Goal: Task Accomplishment & Management: Use online tool/utility

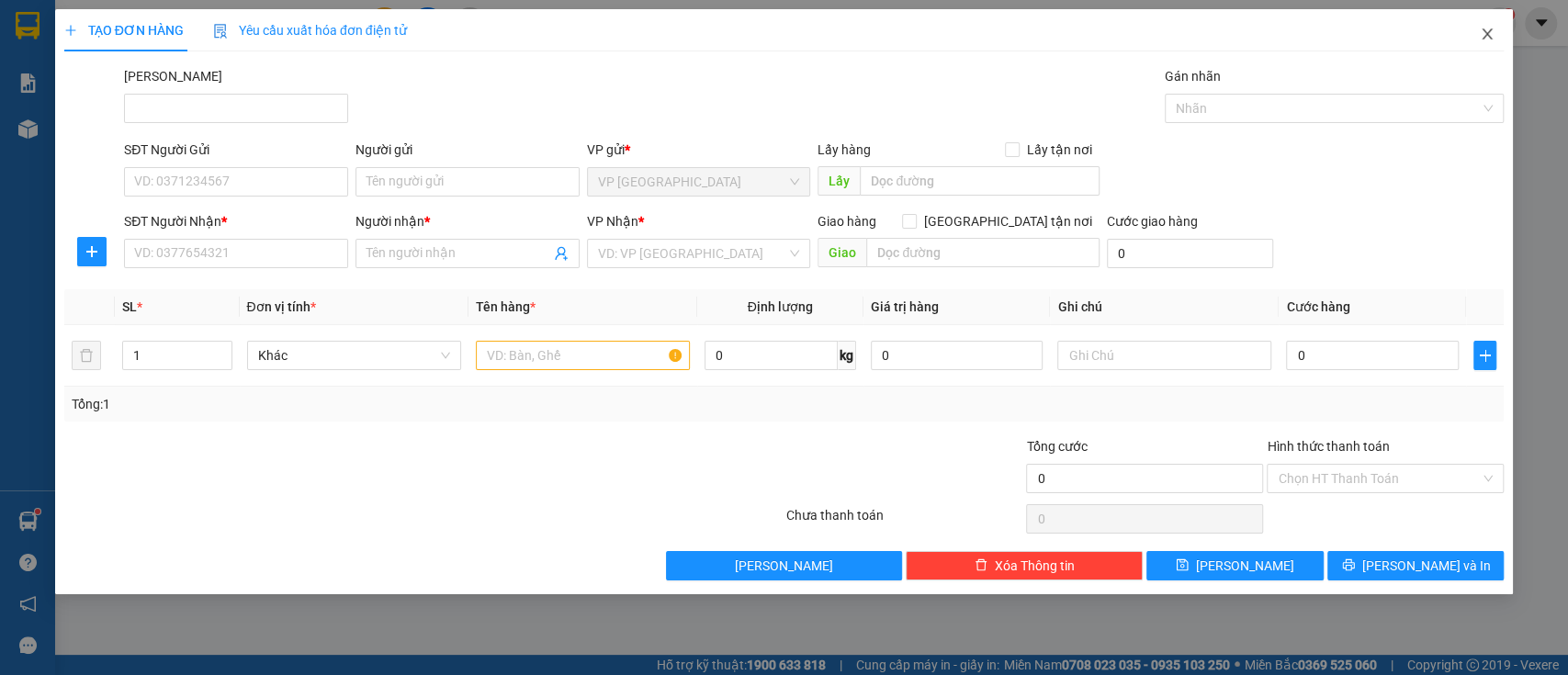
click at [1489, 50] on span "Close" at bounding box center [1488, 35] width 52 height 52
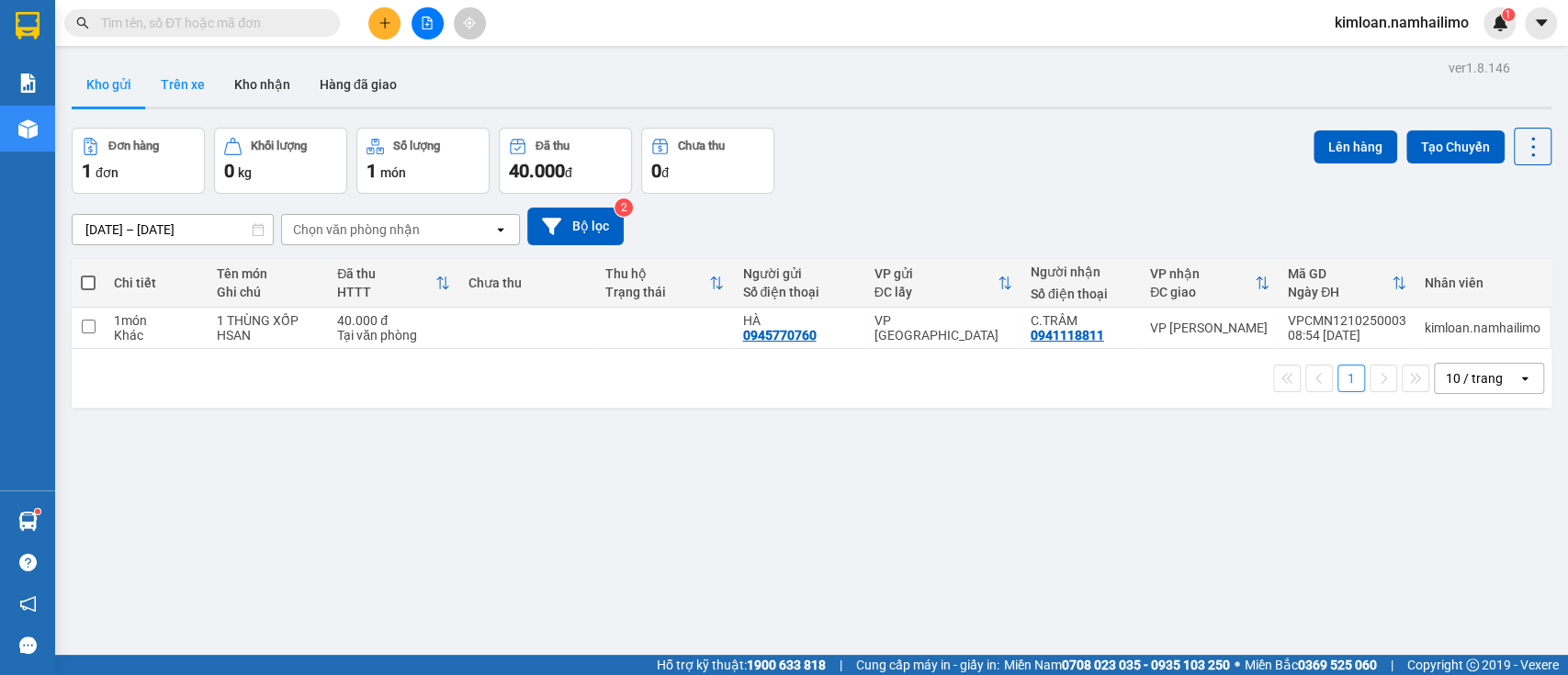
click at [183, 99] on button "Trên xe" at bounding box center [182, 84] width 74 height 44
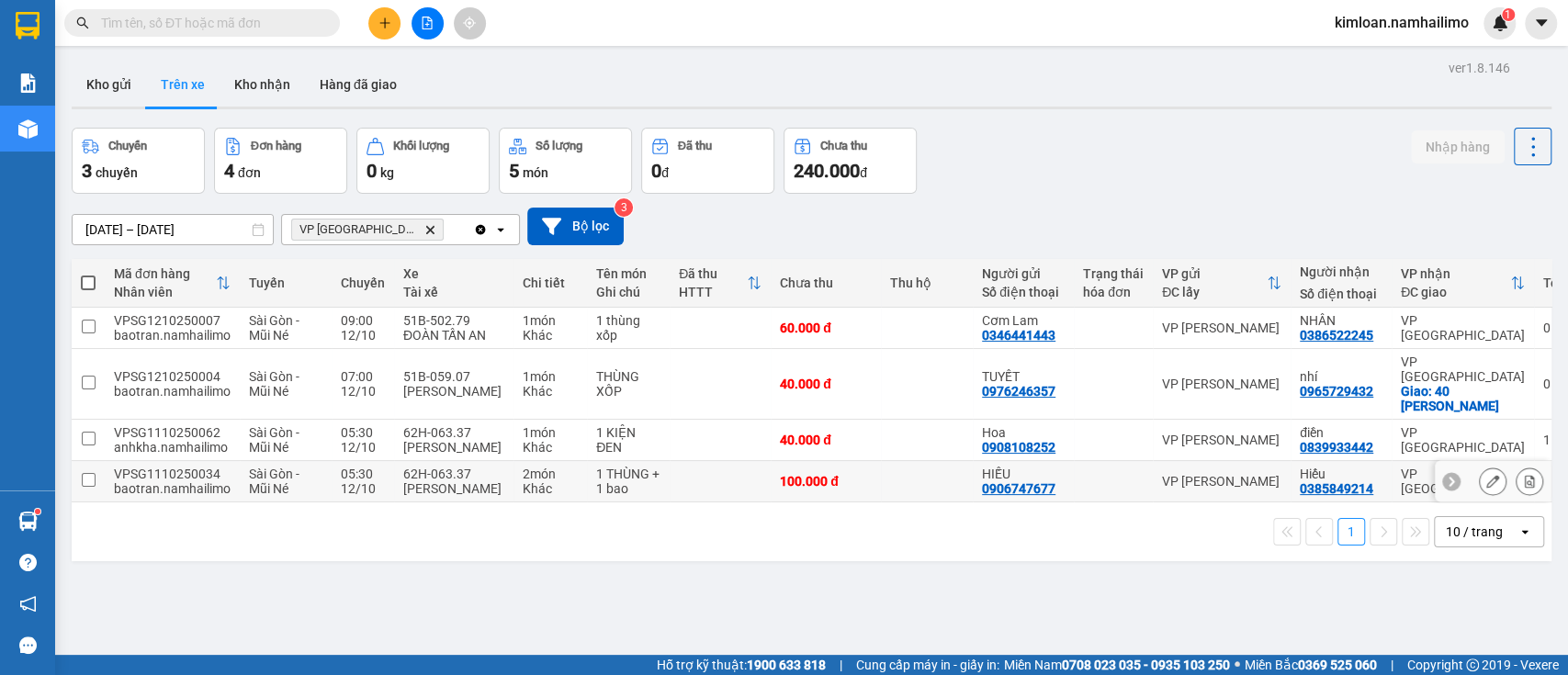
click at [195, 481] on div "VPSG1110250034" at bounding box center [172, 474] width 117 height 14
checkbox input "false"
copy div "VPSG1110250034"
click at [750, 427] on td at bounding box center [720, 440] width 101 height 41
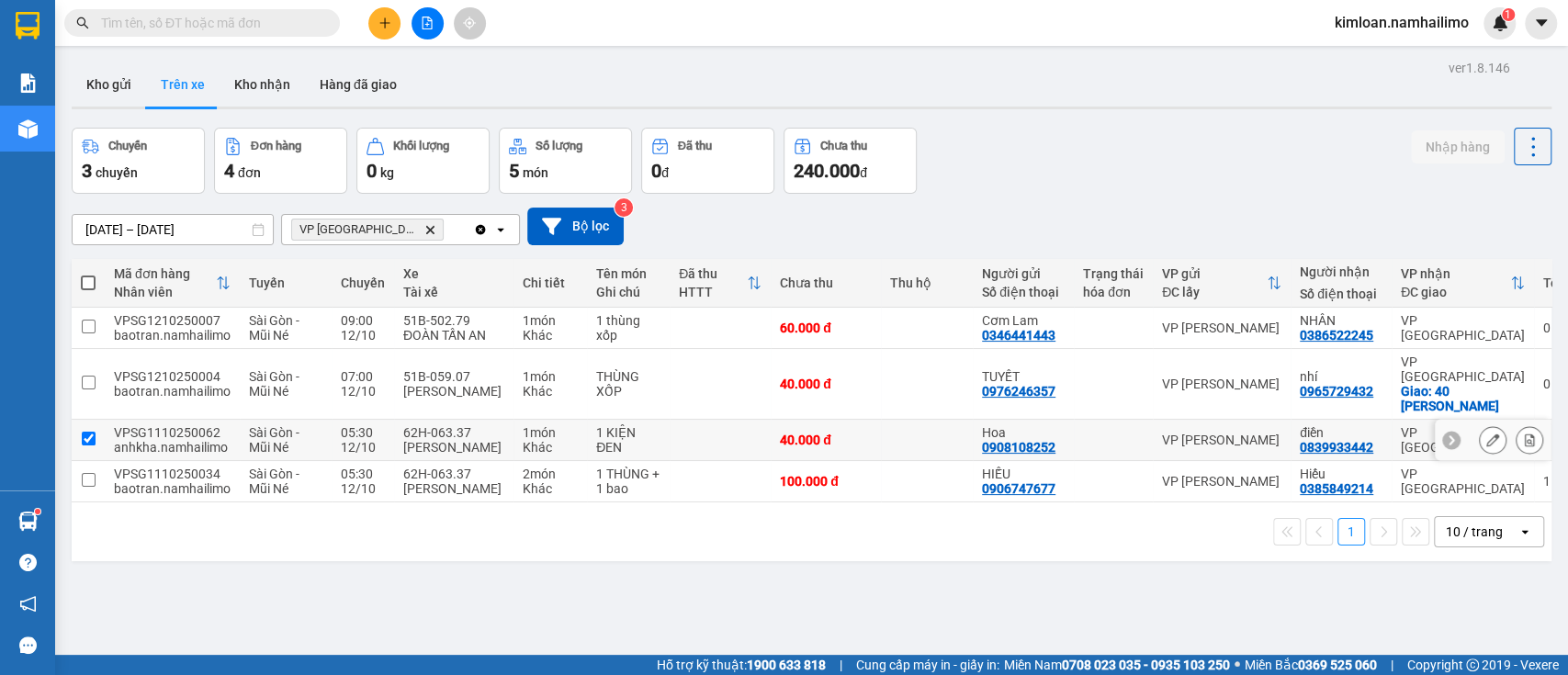
checkbox input "true"
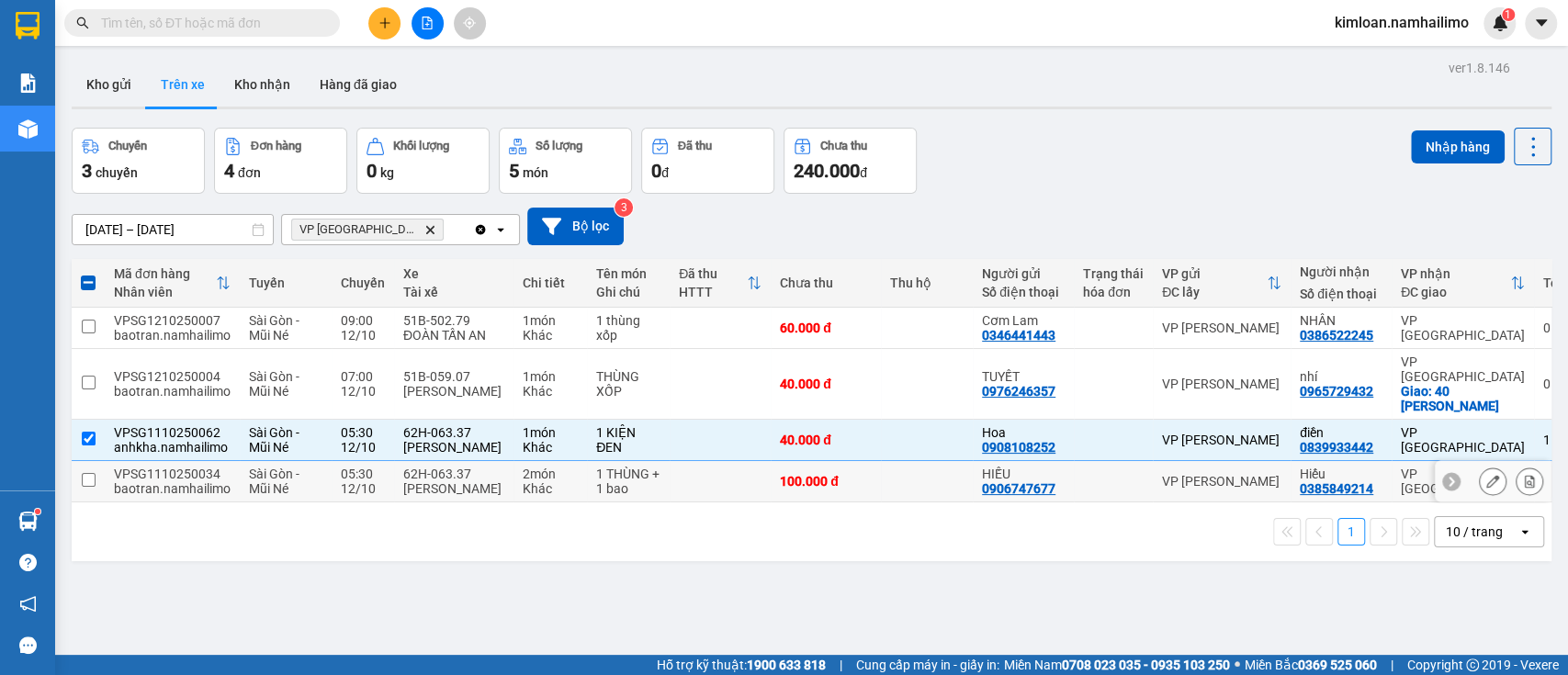
click at [748, 496] on td at bounding box center [720, 481] width 101 height 41
checkbox input "true"
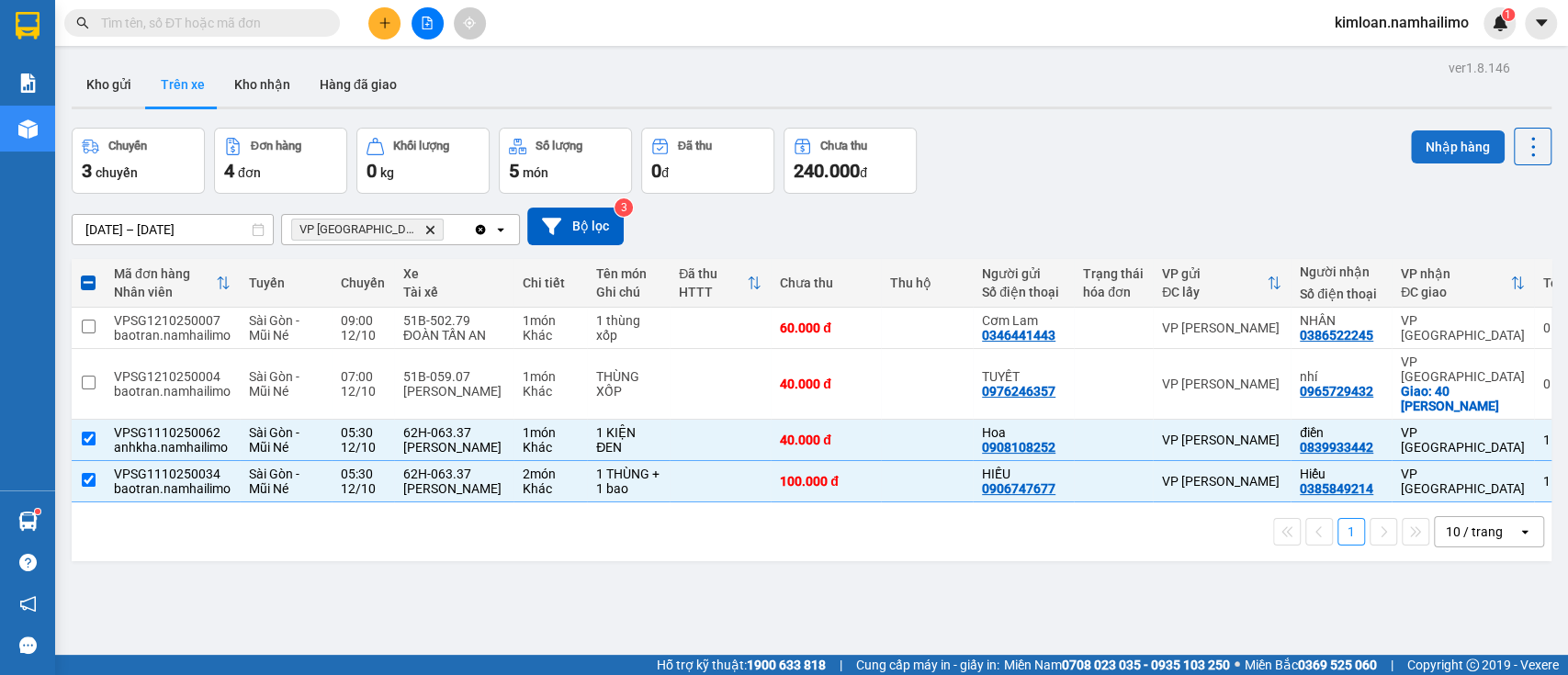
click at [1421, 143] on button "Nhập hàng" at bounding box center [1458, 147] width 94 height 33
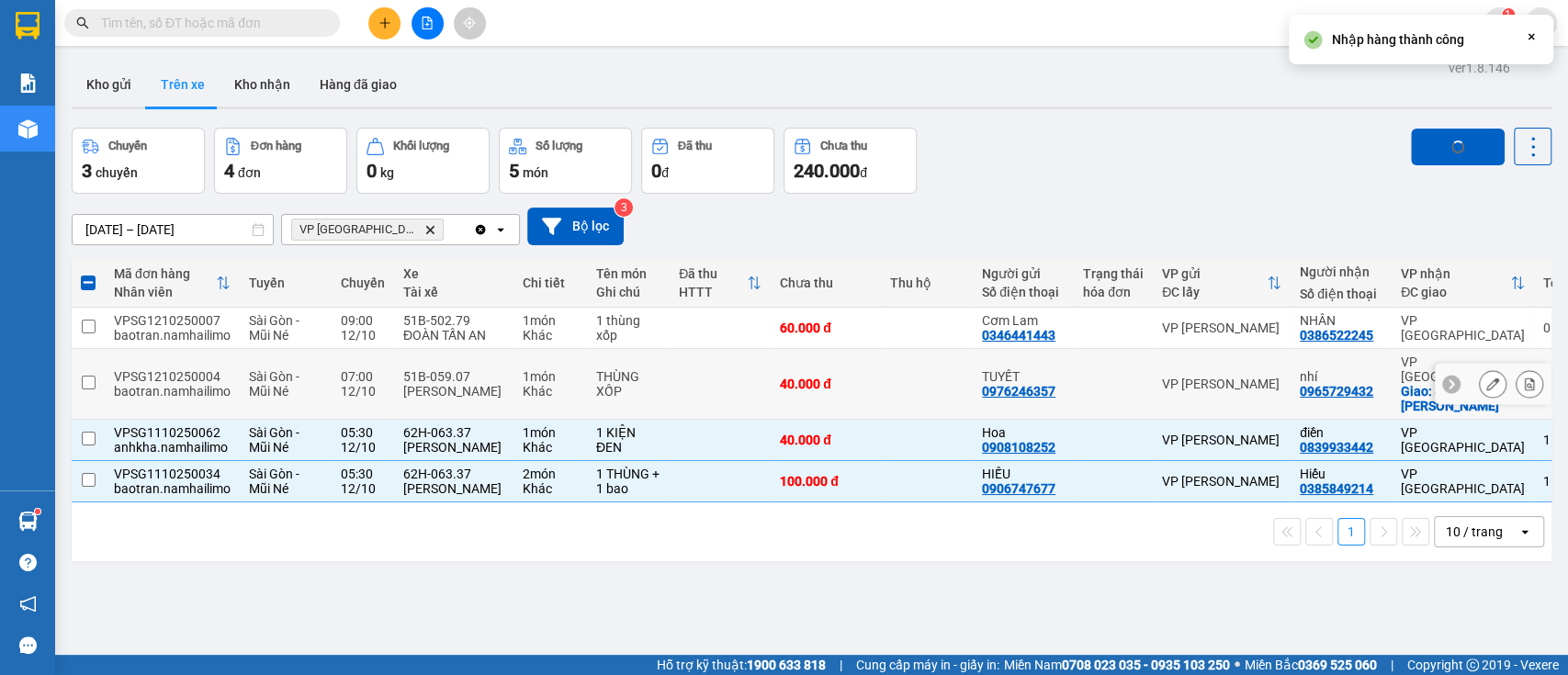
checkbox input "false"
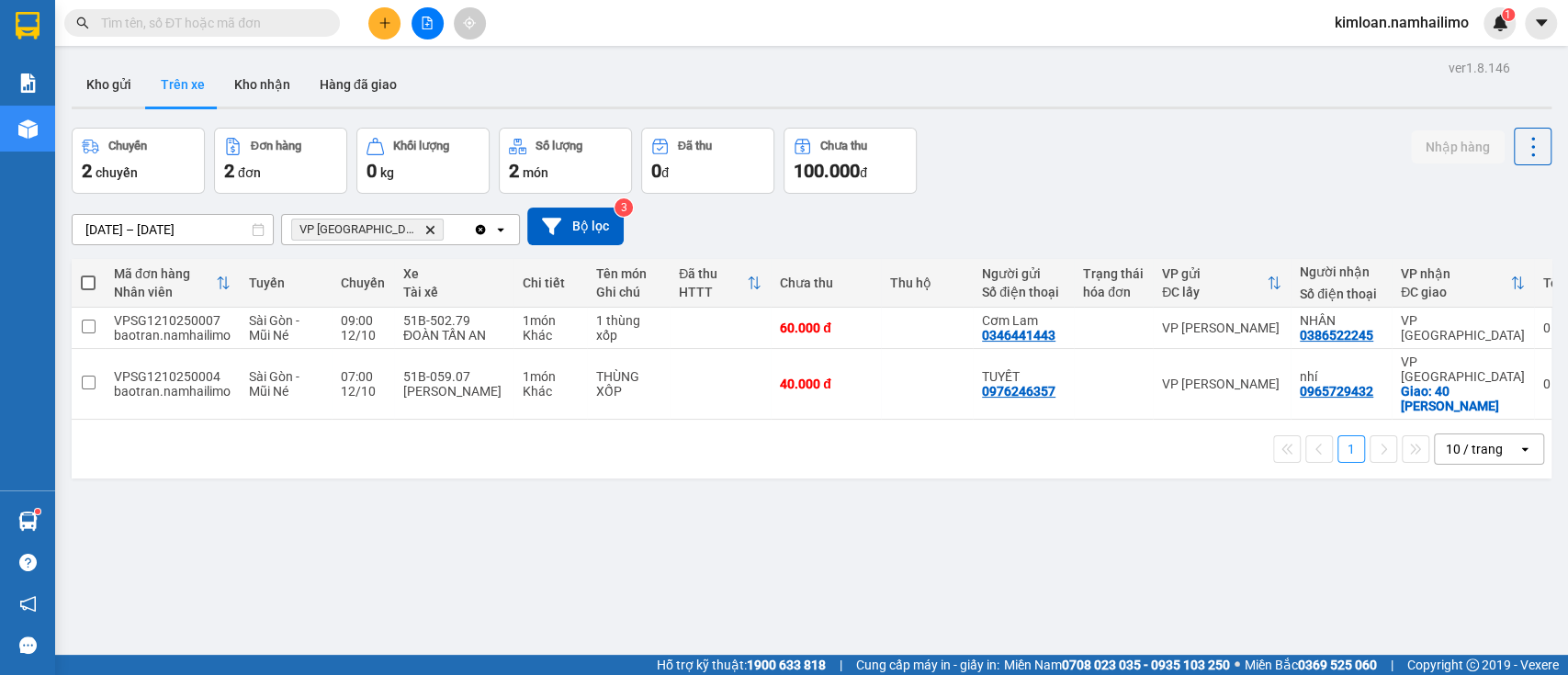
click at [648, 523] on div "ver 1.8.146 Kho gửi Trên xe Kho nhận Hàng đã giao Chuyến 2 chuyến Đơn hàng 2 đơ…" at bounding box center [811, 392] width 1494 height 675
drag, startPoint x: 240, startPoint y: 77, endPoint x: 308, endPoint y: 77, distance: 68.0
click at [240, 78] on button "Kho nhận" at bounding box center [262, 84] width 85 height 44
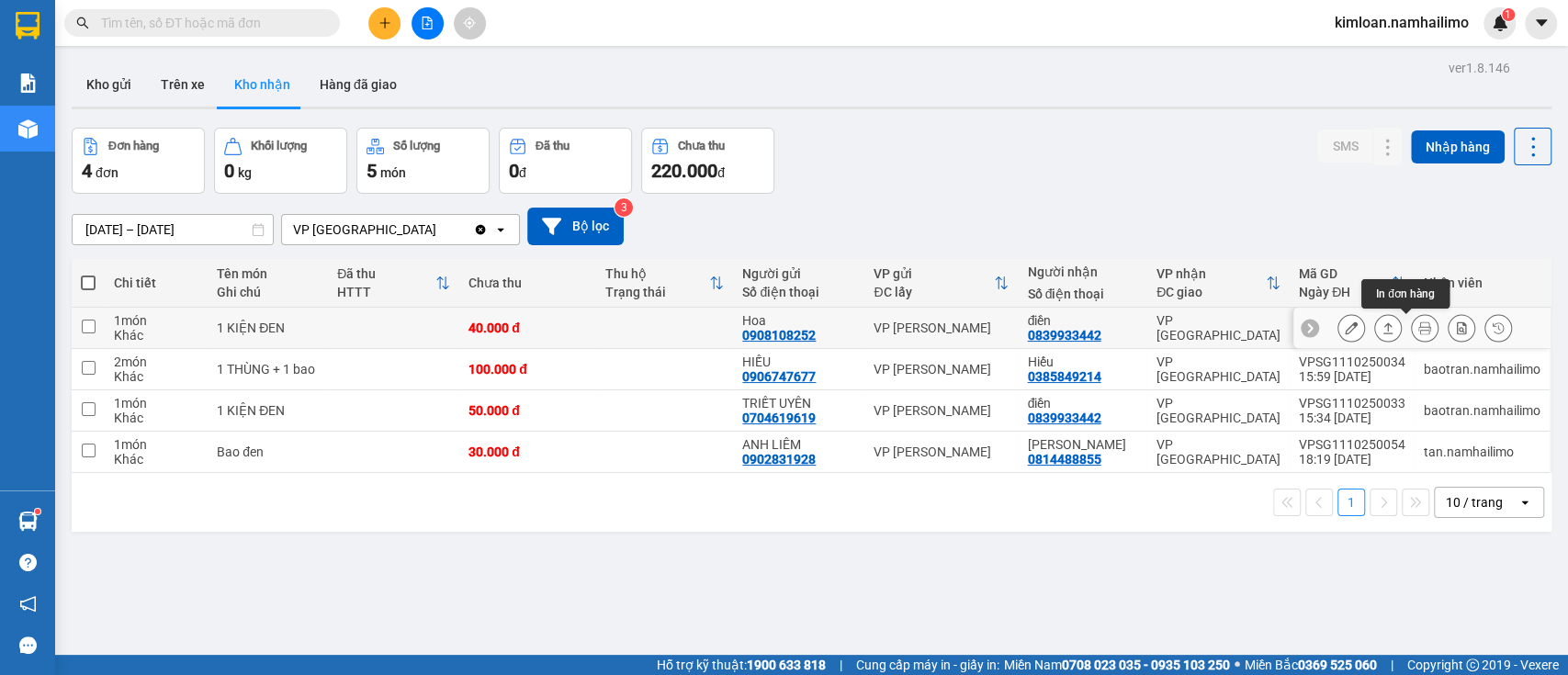
click at [1419, 332] on icon at bounding box center [1425, 327] width 12 height 12
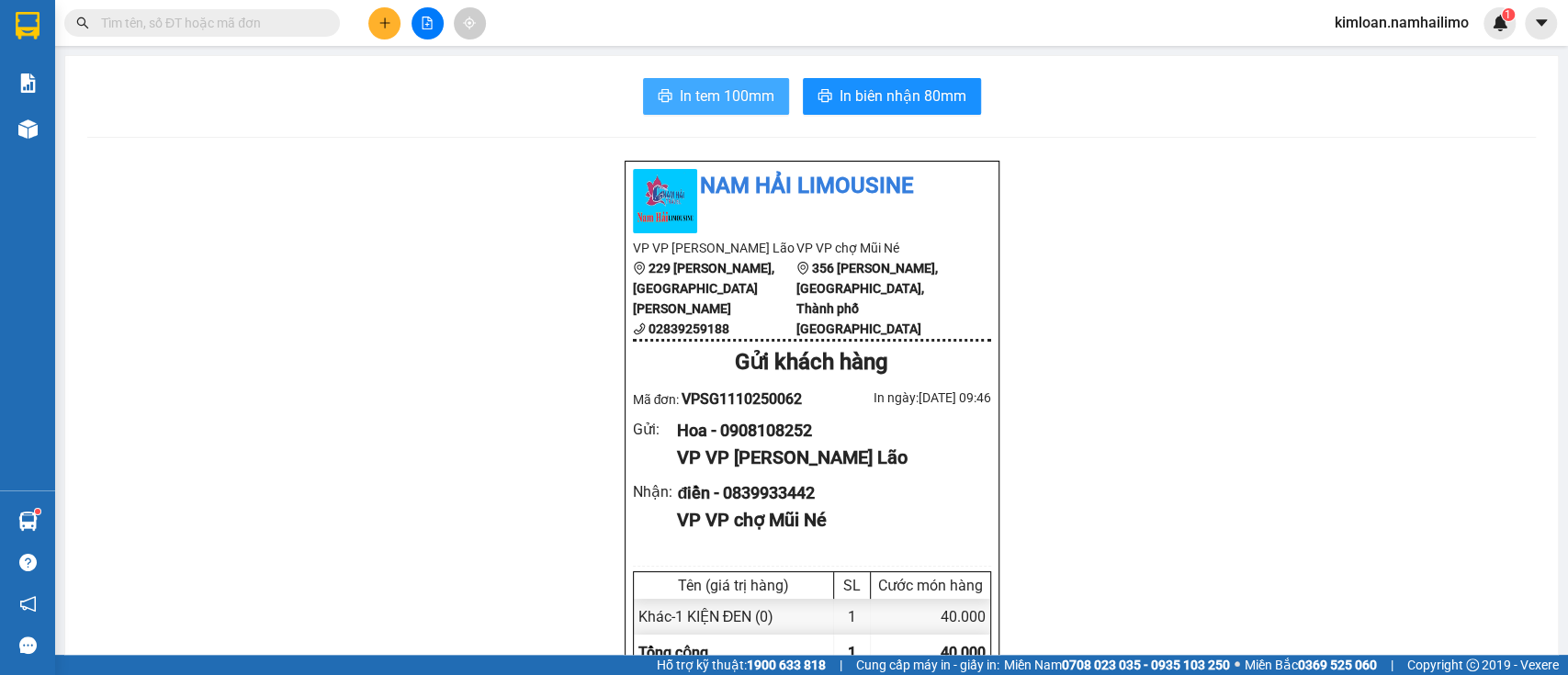
click at [738, 98] on span "In tem 100mm" at bounding box center [727, 96] width 95 height 23
drag, startPoint x: 340, startPoint y: 223, endPoint x: 351, endPoint y: 206, distance: 20.2
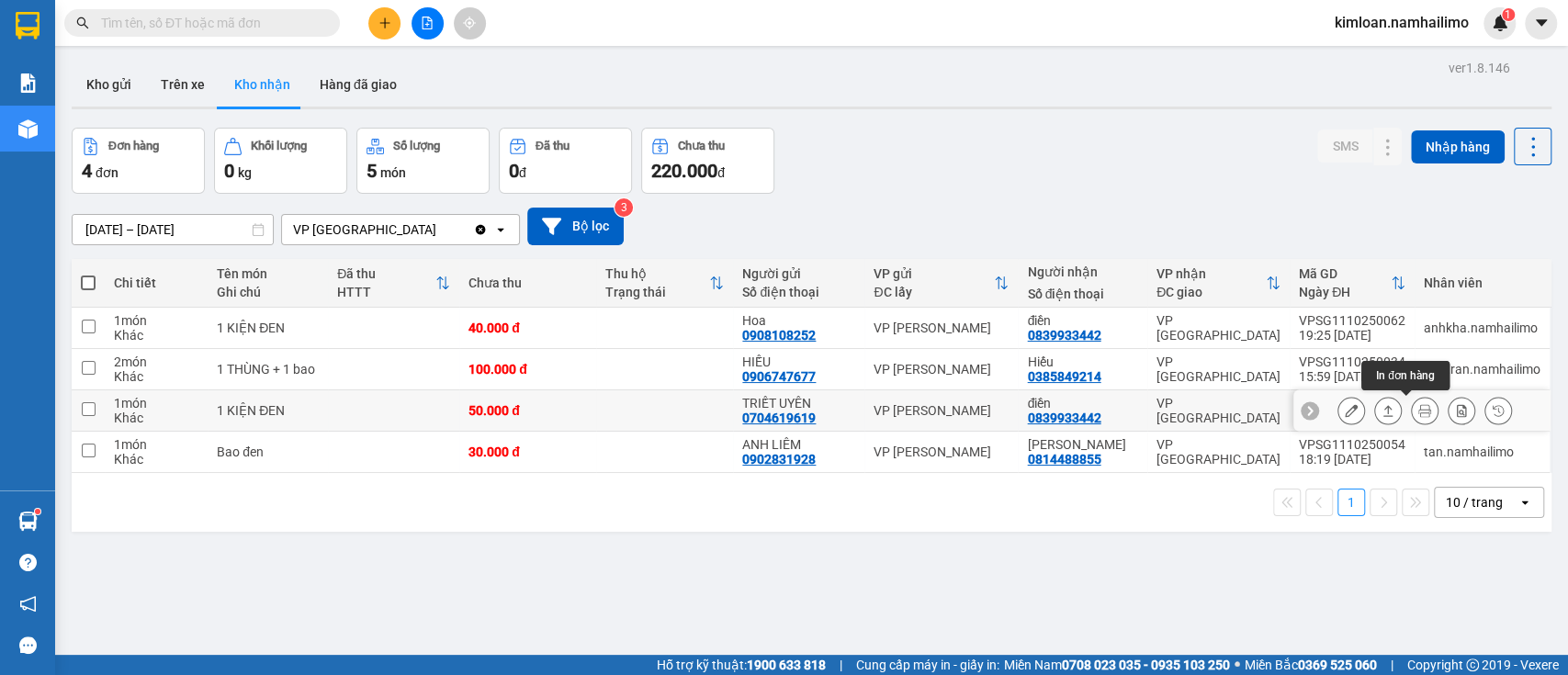
click at [1419, 412] on icon at bounding box center [1425, 410] width 12 height 12
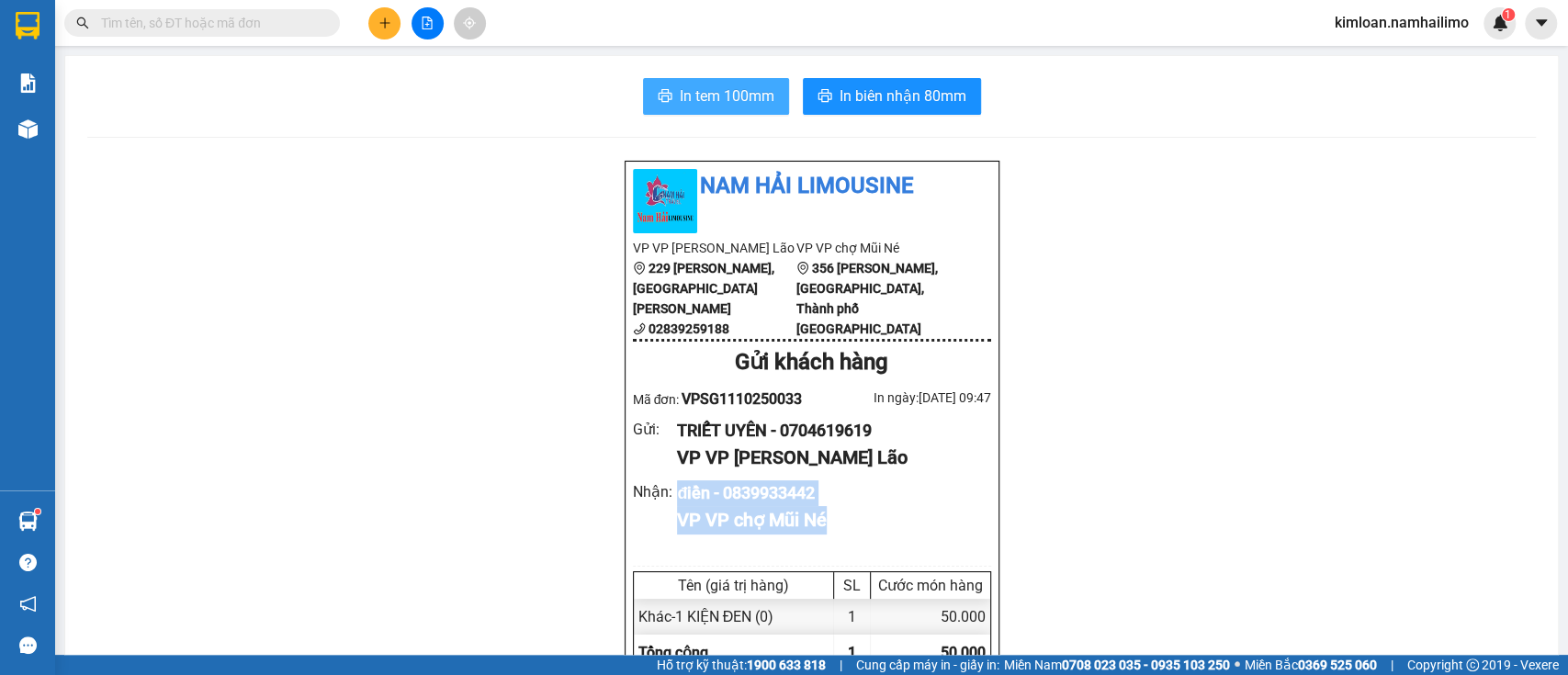
click at [742, 92] on span "In tem 100mm" at bounding box center [727, 96] width 95 height 23
drag, startPoint x: 753, startPoint y: 89, endPoint x: 1040, endPoint y: 63, distance: 288.2
click at [753, 90] on span "In tem 100mm" at bounding box center [727, 96] width 95 height 23
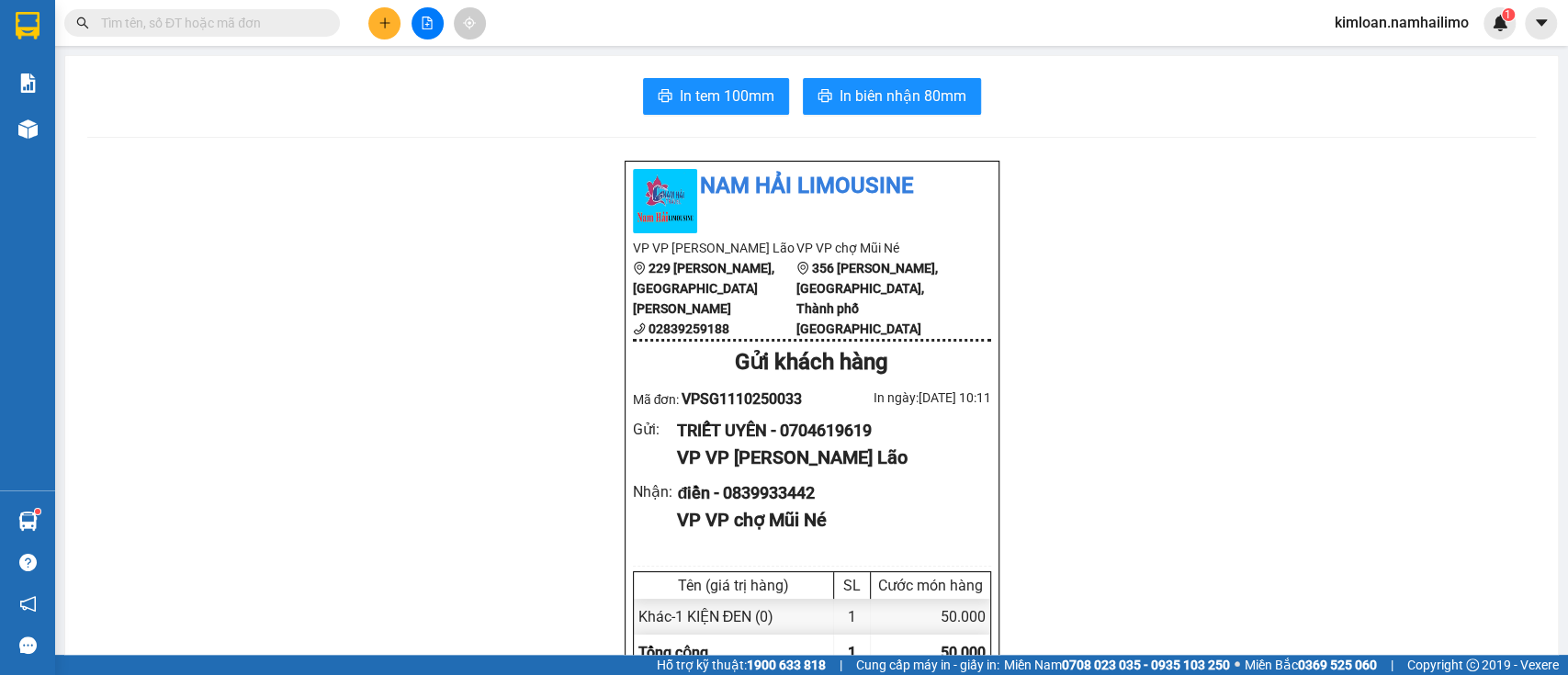
drag, startPoint x: 328, startPoint y: 369, endPoint x: 302, endPoint y: 361, distance: 27.2
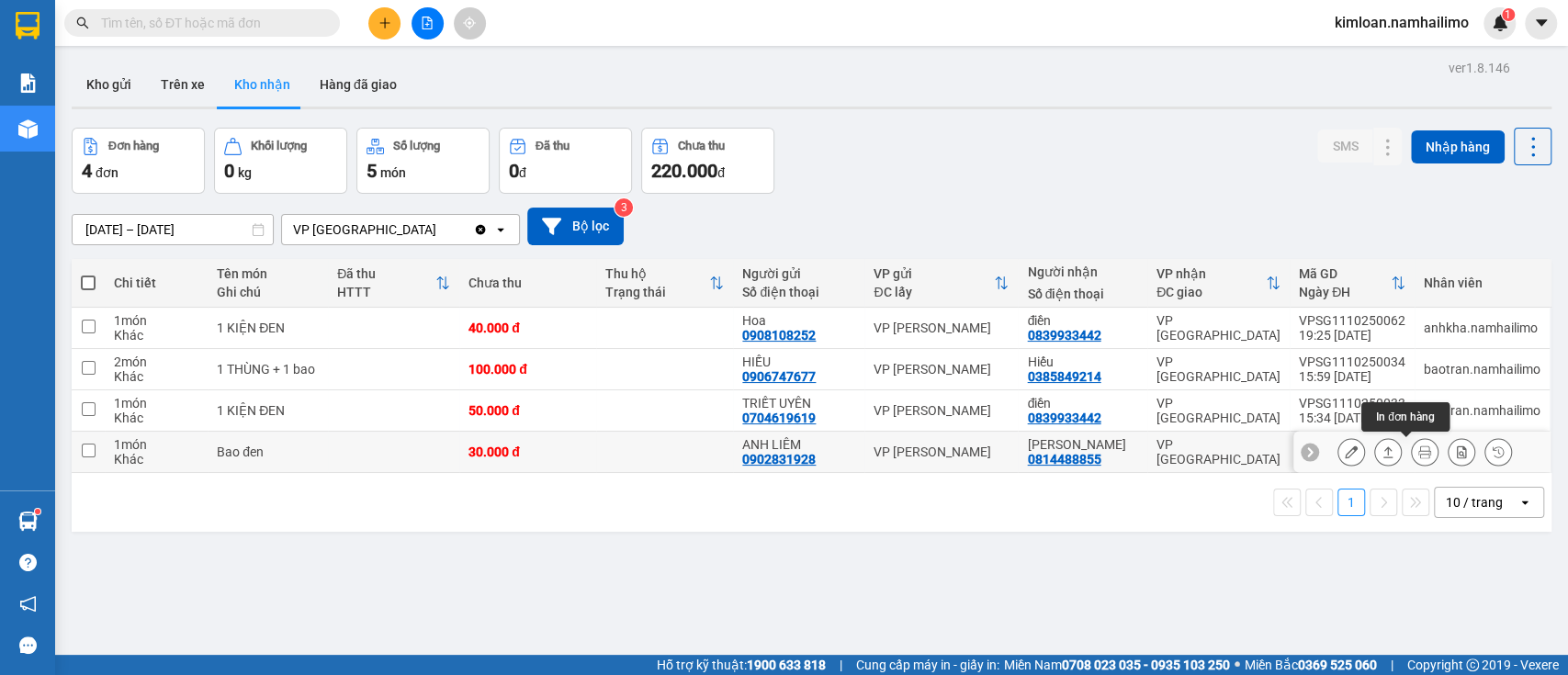
click at [1419, 452] on icon at bounding box center [1425, 452] width 12 height 12
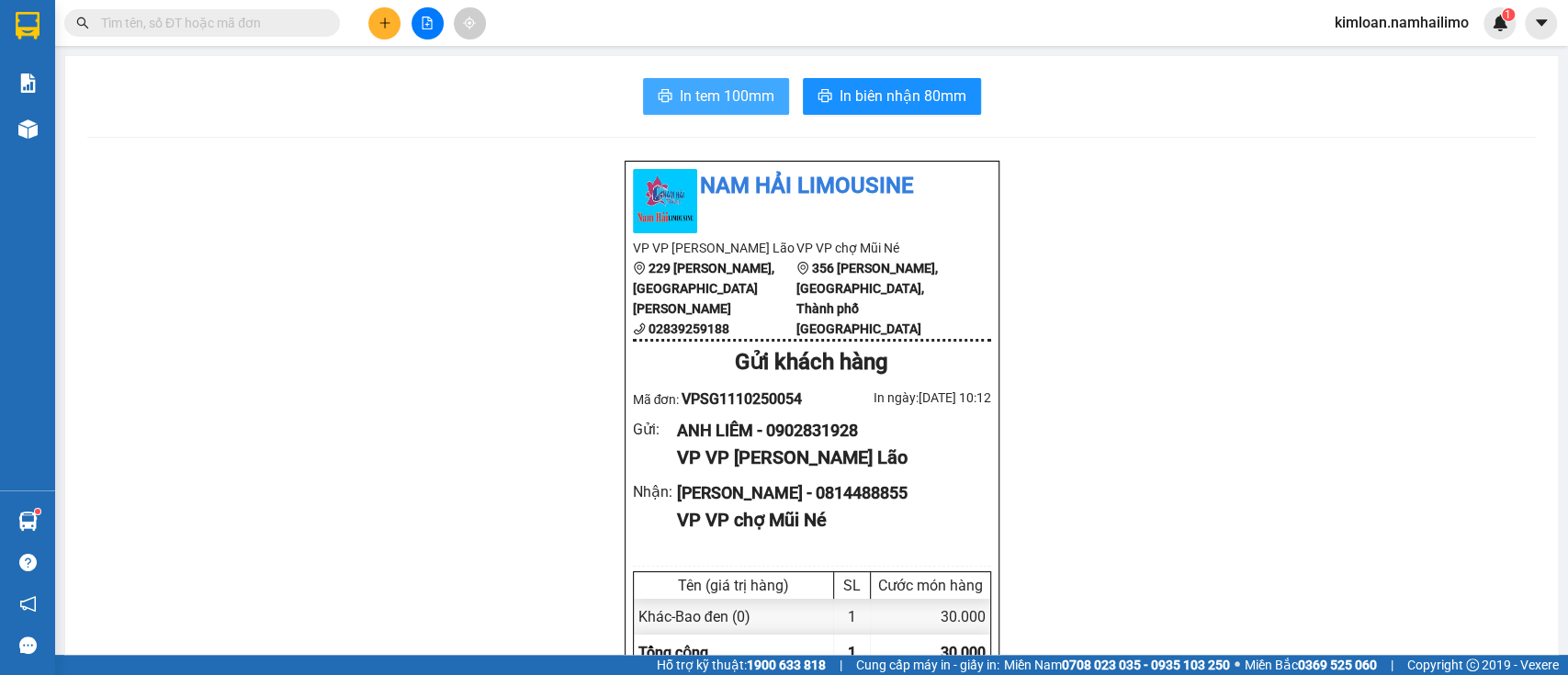
click at [680, 91] on span "In tem 100mm" at bounding box center [727, 96] width 95 height 23
